Goal: Communication & Community: Connect with others

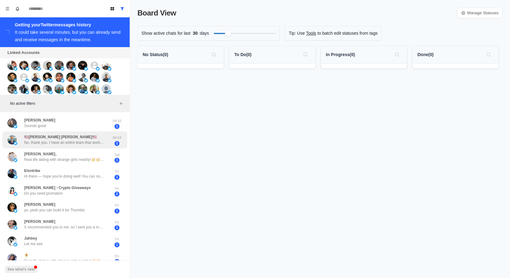
click at [85, 132] on div "🇺🇸[PERSON_NAME] [PERSON_NAME]🇺🇸 No, thank you. I have an entire team that works…" at bounding box center [64, 139] width 125 height 17
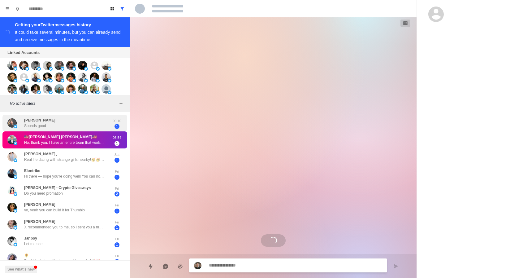
click at [83, 126] on div "[PERSON_NAME] Sounds good" at bounding box center [58, 123] width 102 height 12
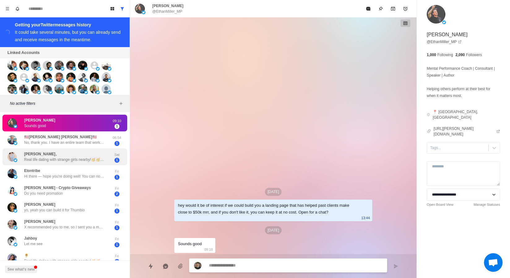
click at [69, 161] on p "Real life dating with strange girls nearby!🥳🥳 🔞Various styles,🔞sexy and hot. 💕[…" at bounding box center [64, 160] width 81 height 6
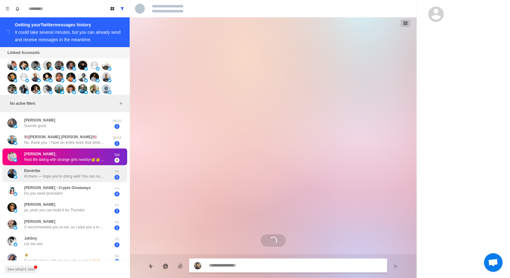
click at [69, 172] on div "Elontribe Hi there — hope you're doing well! You can now access original shares…" at bounding box center [64, 173] width 81 height 11
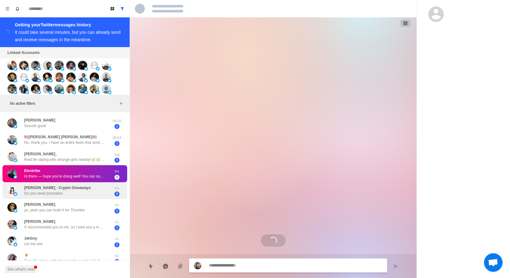
click at [72, 193] on div "[PERSON_NAME] - Crypto Giveaways Do you need promation" at bounding box center [57, 190] width 67 height 11
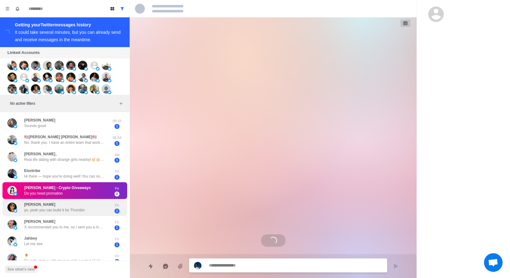
click at [74, 209] on p "yo, yeah you can build it for Thumbio" at bounding box center [54, 210] width 61 height 6
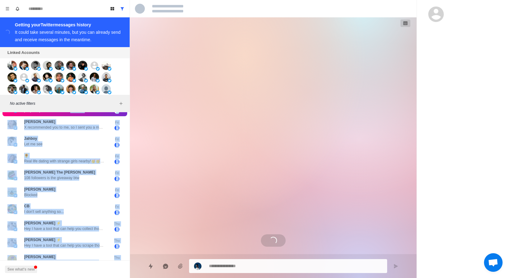
drag, startPoint x: 74, startPoint y: 209, endPoint x: 80, endPoint y: 280, distance: 70.6
click at [80, 278] on html "Board View Tools Archived Chats Mark many as read Keyboard shortcuts Team Setti…" at bounding box center [255, 139] width 510 height 278
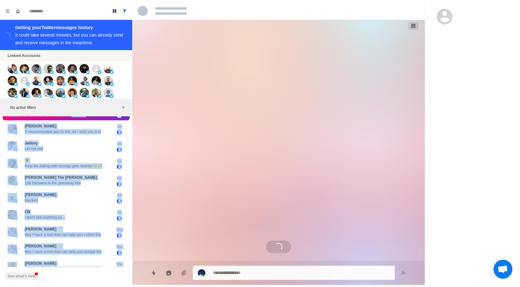
scroll to position [219, 0]
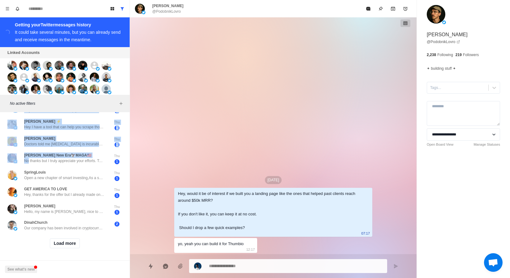
click at [133, 234] on div "[DATE] Hey, would it be of interest if we built you a landing page like the one…" at bounding box center [273, 135] width 287 height 237
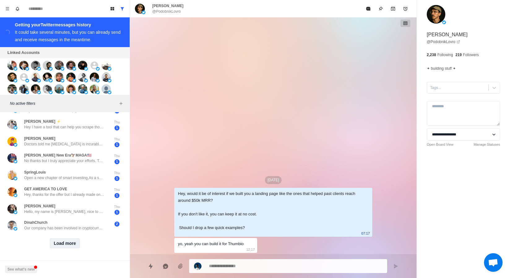
click at [74, 238] on button "Load more" at bounding box center [65, 243] width 30 height 10
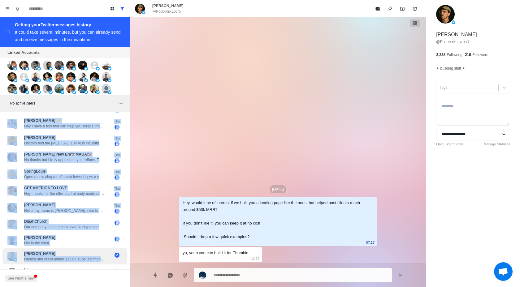
drag, startPoint x: 93, startPoint y: 108, endPoint x: 110, endPoint y: 253, distance: 146.0
click at [110, 253] on div "Board View Tools Archived Chats Mark many as read Keyboard shortcuts Team Setti…" at bounding box center [65, 143] width 130 height 287
click at [101, 214] on p "Hello, my name is [PERSON_NAME], nice to meet you! I like to make friends of th…" at bounding box center [64, 211] width 81 height 6
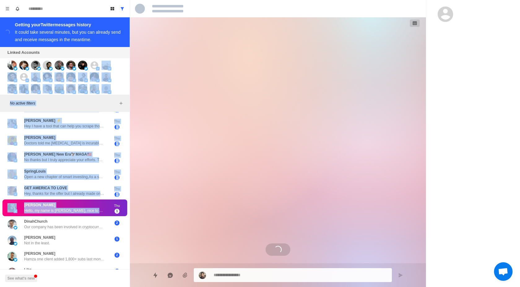
scroll to position [0, 0]
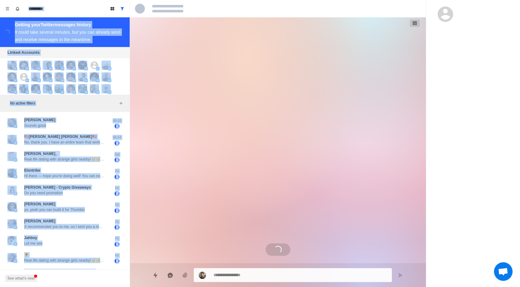
drag, startPoint x: 101, startPoint y: 214, endPoint x: 103, endPoint y: -38, distance: 251.5
click at [103, 0] on html "Board View Tools Archived Chats Mark many as read Keyboard shortcuts Team Setti…" at bounding box center [260, 143] width 520 height 287
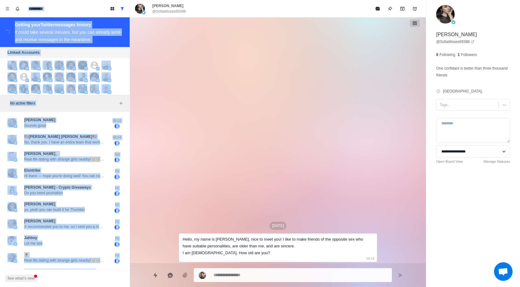
click at [219, 45] on div "[DATE] Hello, my name is [PERSON_NAME], nice to meet you! I like to make friend…" at bounding box center [278, 140] width 198 height 246
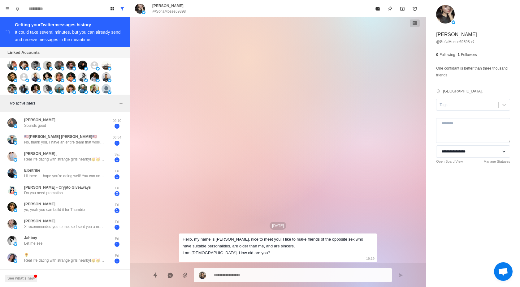
type textarea "*"
